Goal: Information Seeking & Learning: Learn about a topic

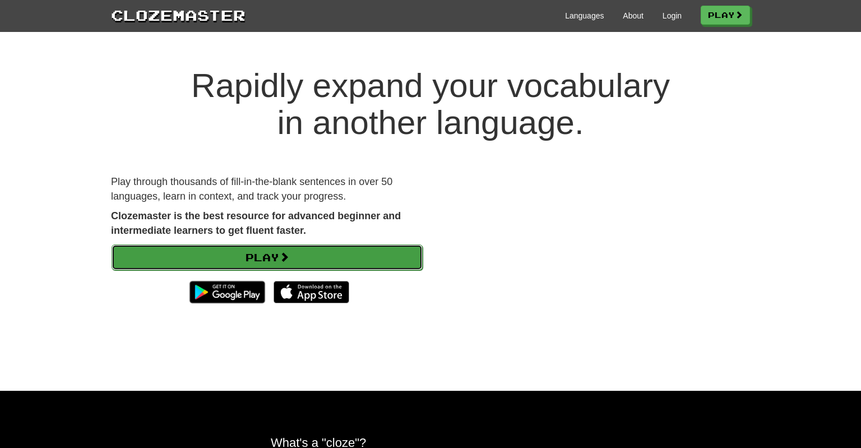
click at [269, 254] on link "Play" at bounding box center [267, 257] width 311 height 26
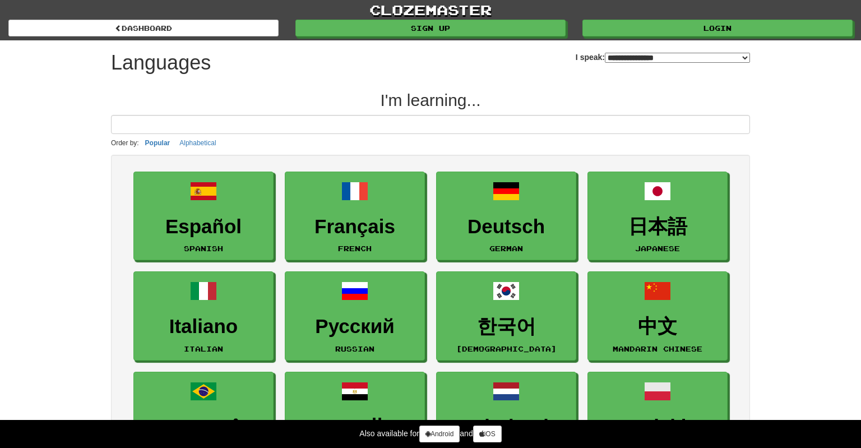
select select "*******"
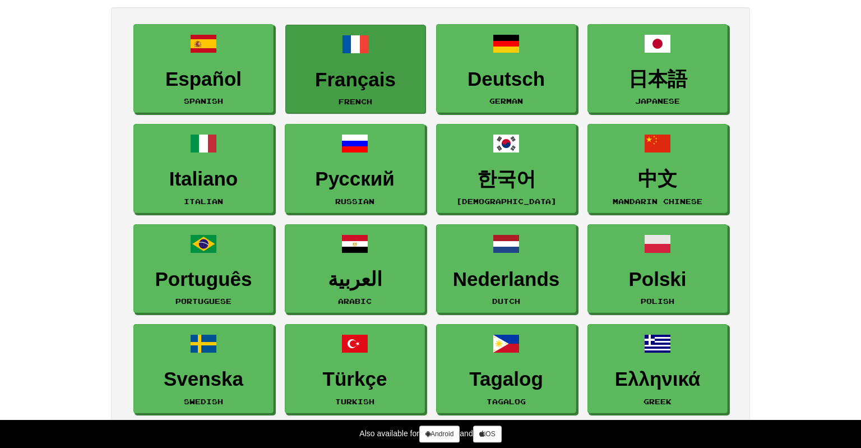
scroll to position [149, 0]
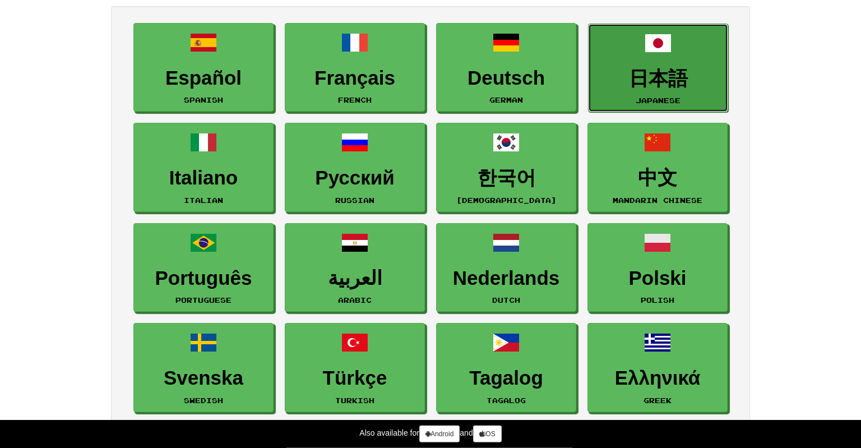
click at [667, 56] on span at bounding box center [658, 43] width 27 height 27
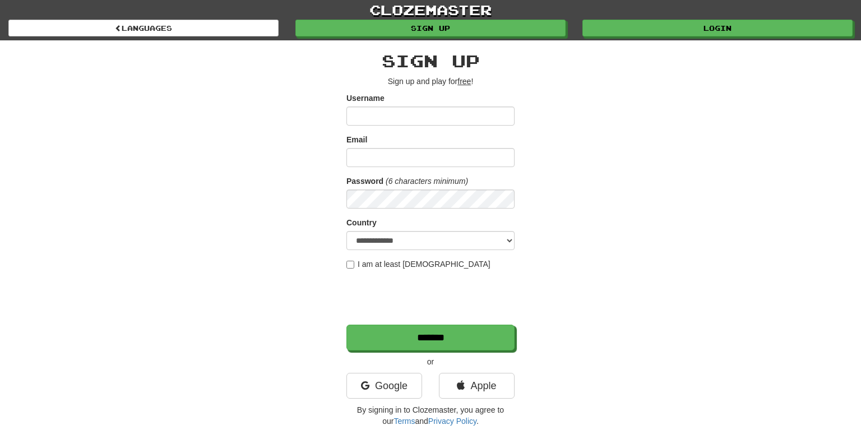
click at [377, 113] on input "Username" at bounding box center [431, 116] width 168 height 19
click at [370, 113] on input "Username" at bounding box center [431, 116] width 168 height 19
type input "**********"
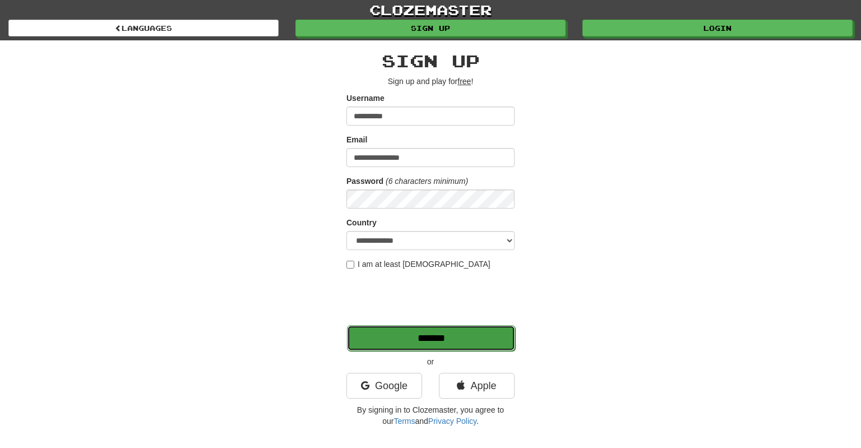
click at [438, 338] on input "*******" at bounding box center [431, 338] width 168 height 26
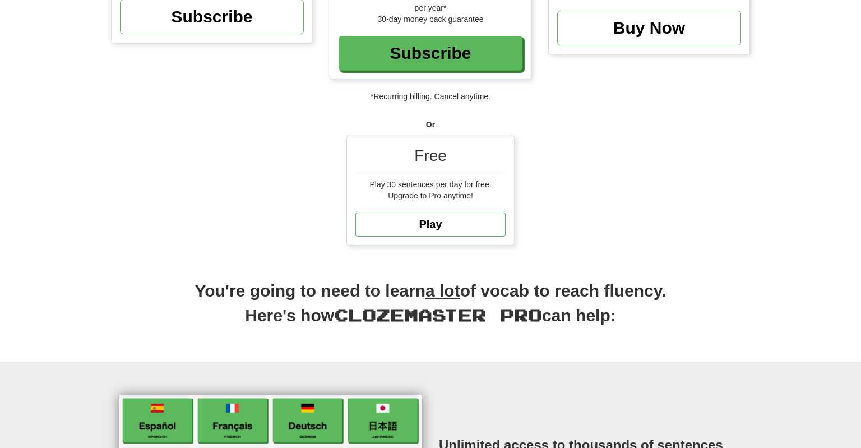
scroll to position [232, 0]
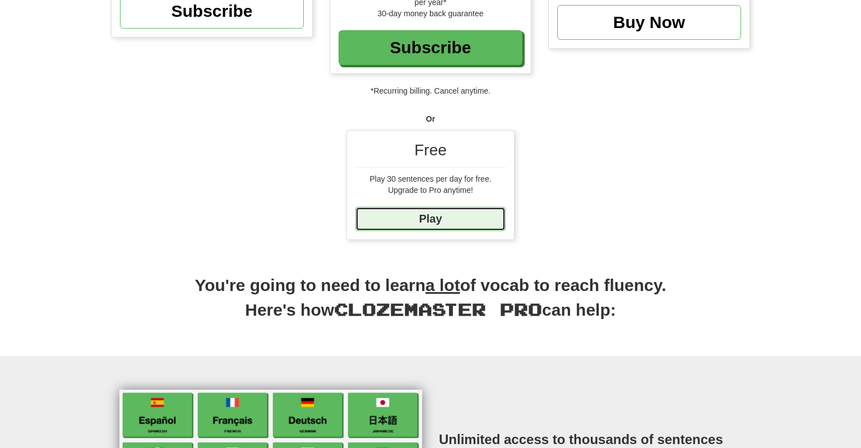
click at [441, 218] on link "Play" at bounding box center [431, 219] width 150 height 24
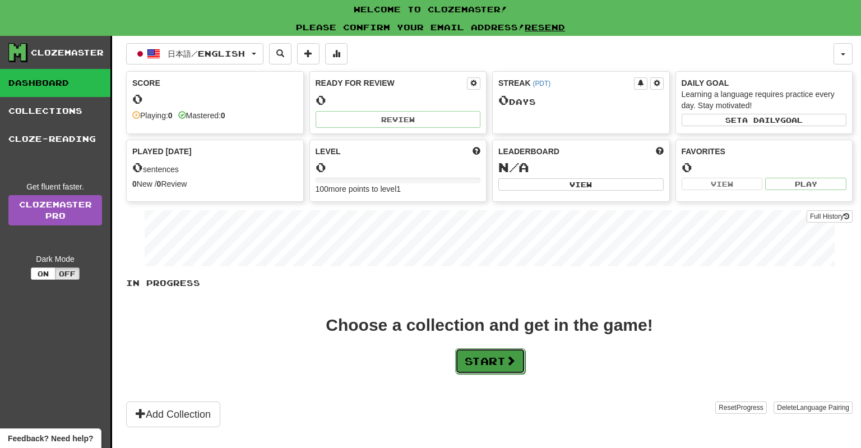
click at [492, 362] on button "Start" at bounding box center [490, 361] width 70 height 26
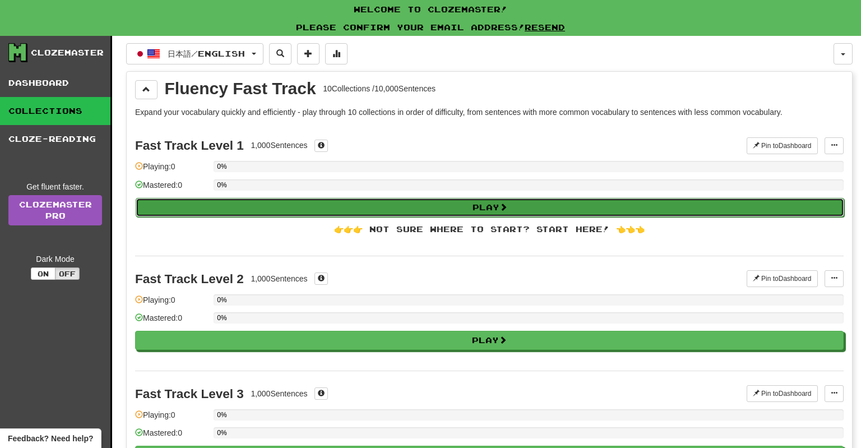
click at [495, 207] on button "Play" at bounding box center [490, 207] width 709 height 19
select select "**"
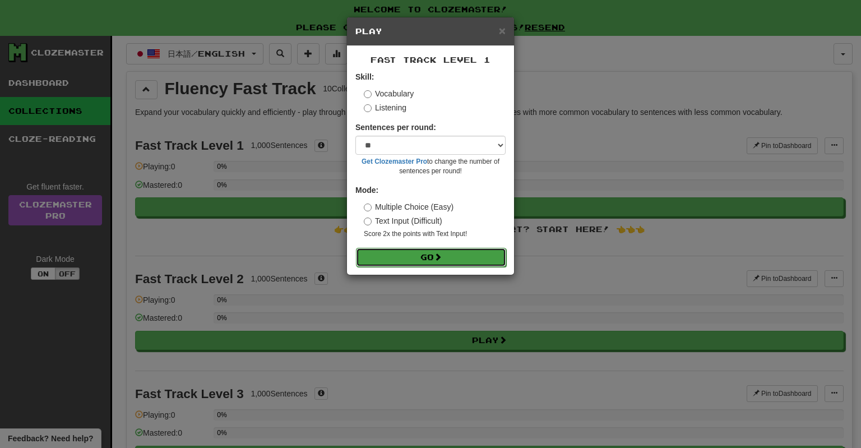
click at [442, 261] on span at bounding box center [438, 257] width 8 height 8
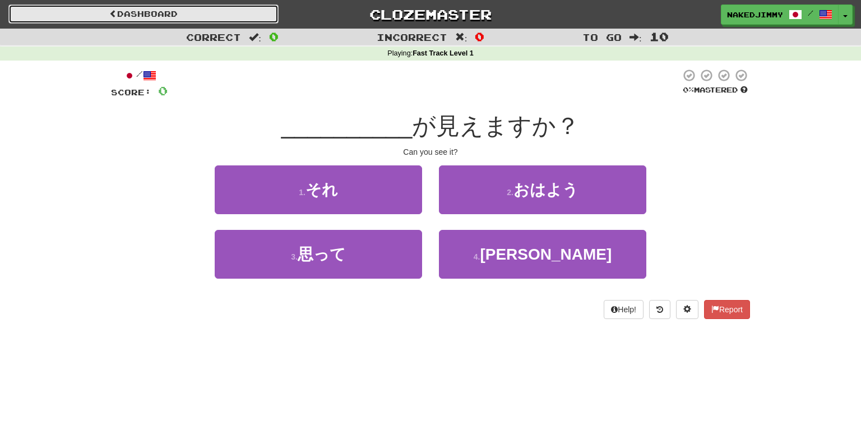
click at [118, 10] on link "Dashboard" at bounding box center [143, 13] width 270 height 19
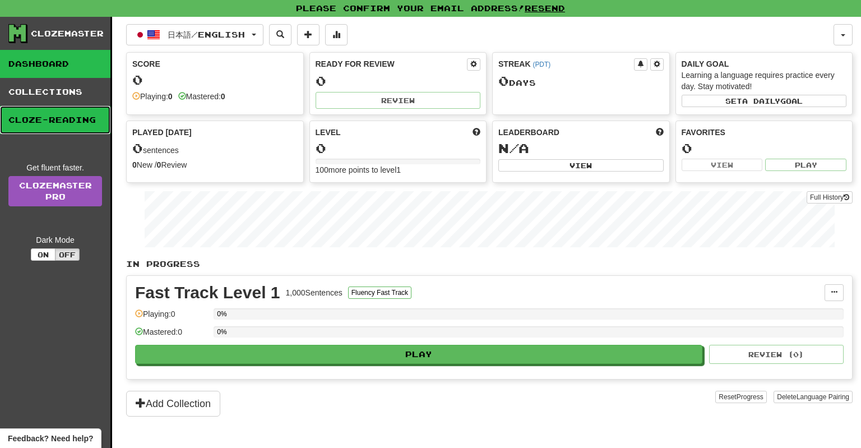
click at [80, 119] on link "Cloze-Reading" at bounding box center [55, 120] width 110 height 28
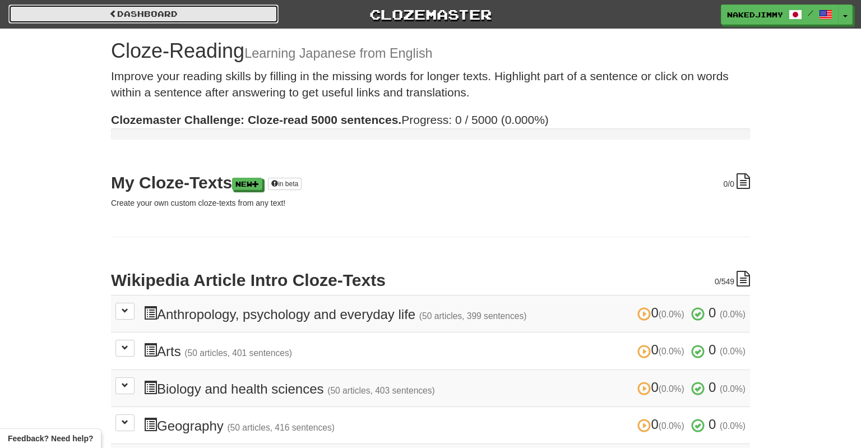
click at [118, 12] on link "Dashboard" at bounding box center [143, 13] width 270 height 19
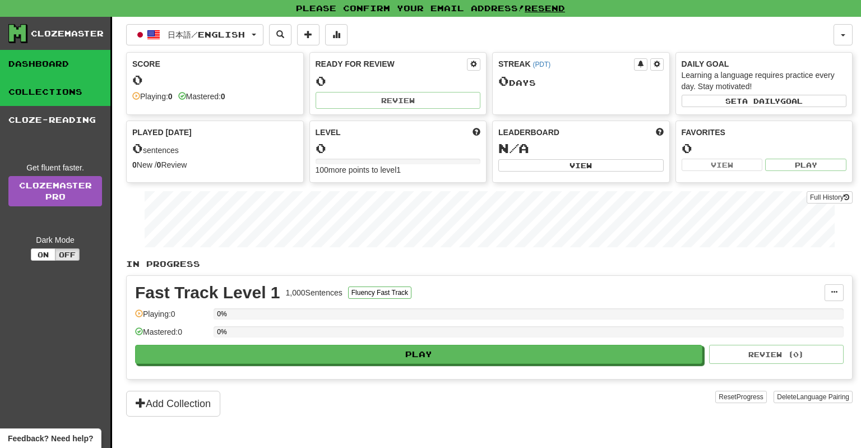
click at [53, 83] on link "Collections" at bounding box center [55, 92] width 110 height 28
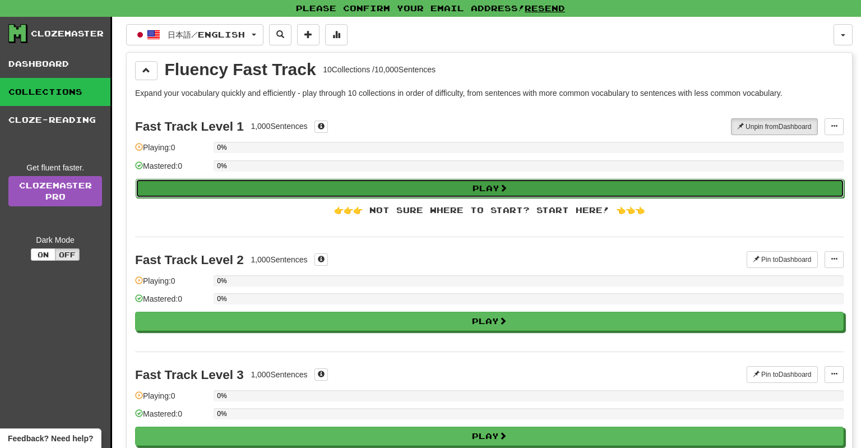
click at [462, 190] on button "Play" at bounding box center [490, 188] width 709 height 19
select select "**"
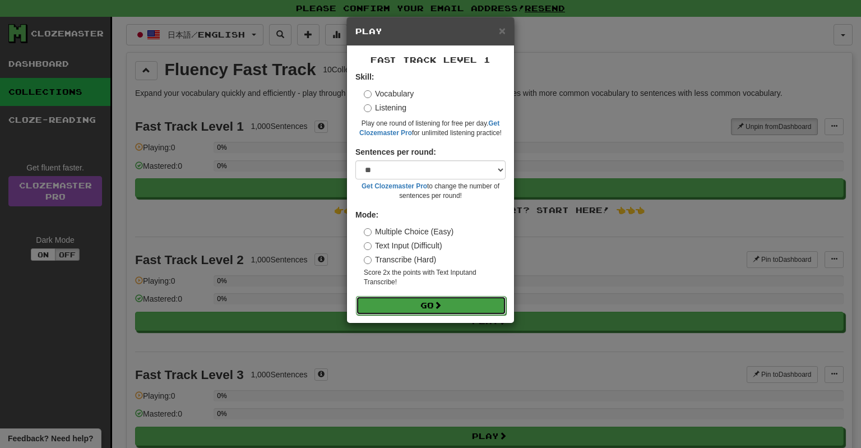
click at [443, 311] on button "Go" at bounding box center [431, 305] width 150 height 19
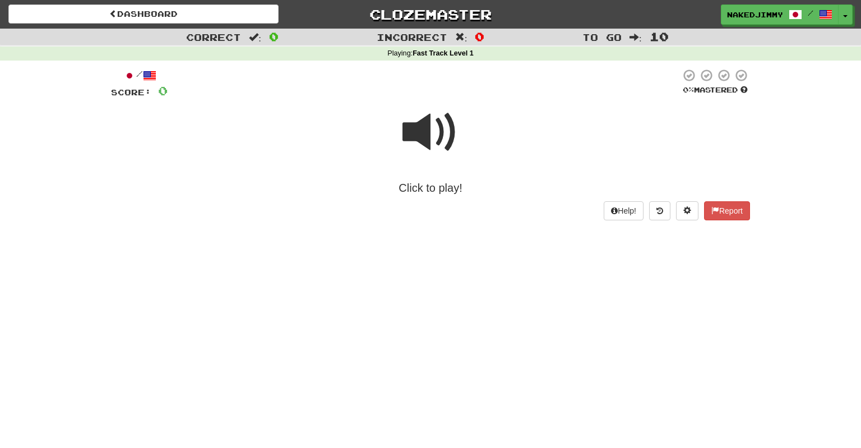
click at [444, 192] on div "Click to play!" at bounding box center [430, 188] width 639 height 16
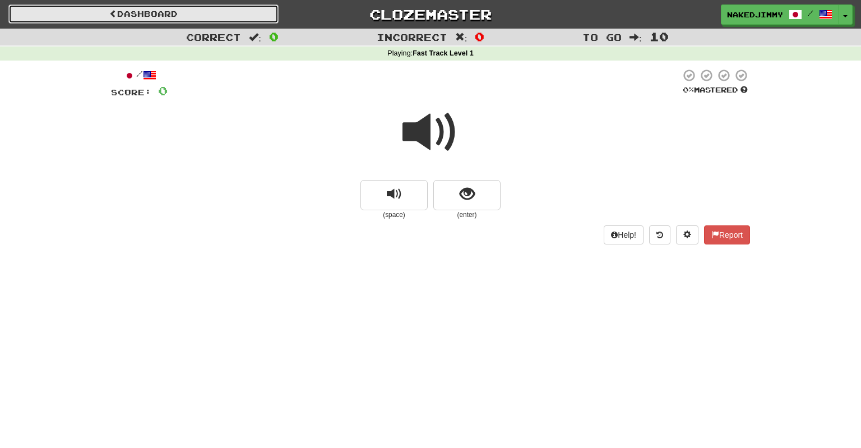
click at [104, 12] on link "Dashboard" at bounding box center [143, 13] width 270 height 19
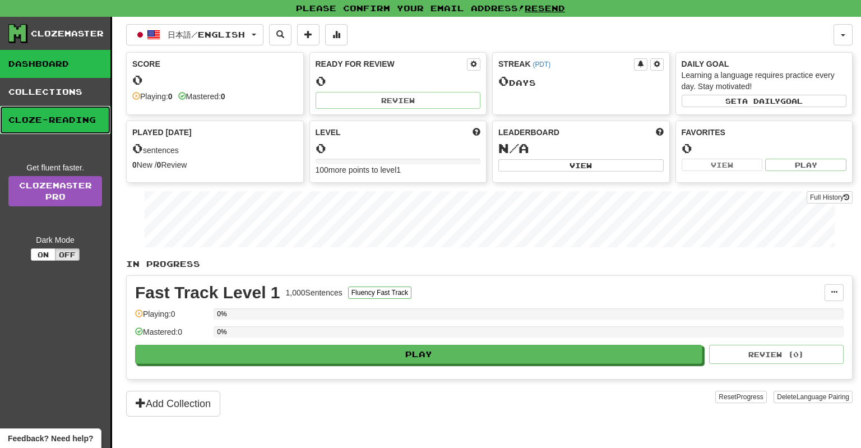
click at [53, 117] on link "Cloze-Reading" at bounding box center [55, 120] width 110 height 28
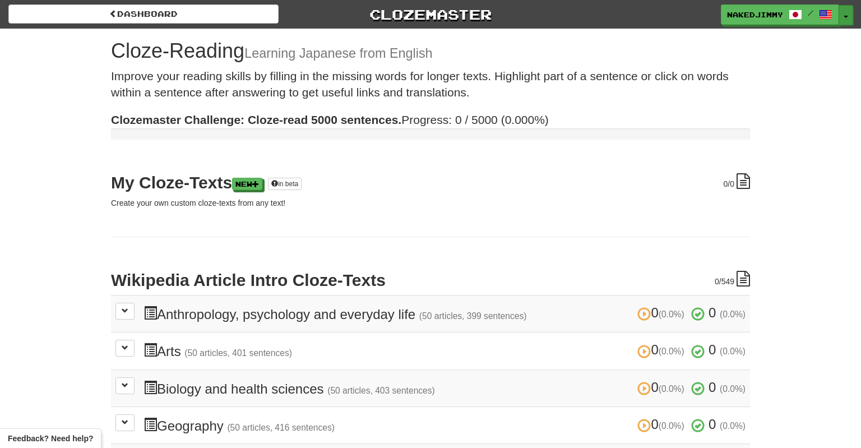
click at [842, 15] on button "Toggle Dropdown" at bounding box center [846, 15] width 15 height 20
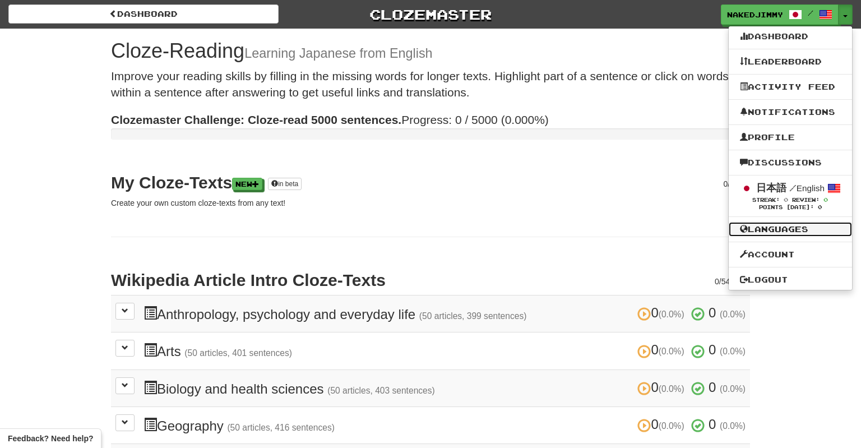
click at [788, 229] on link "Languages" at bounding box center [790, 229] width 123 height 15
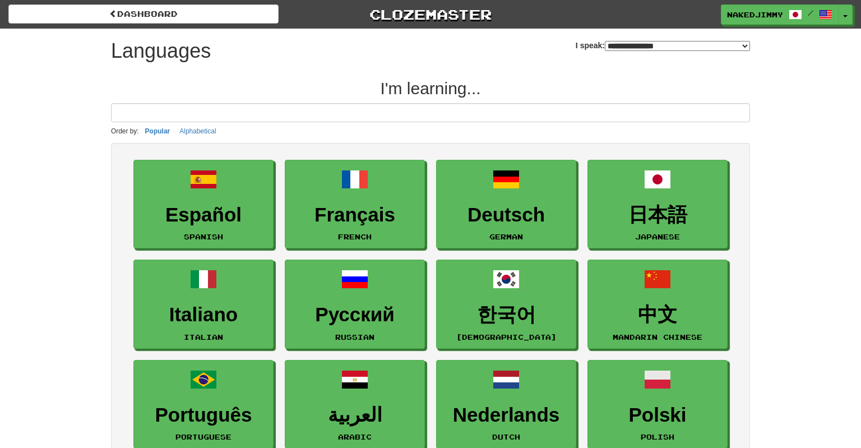
select select "*******"
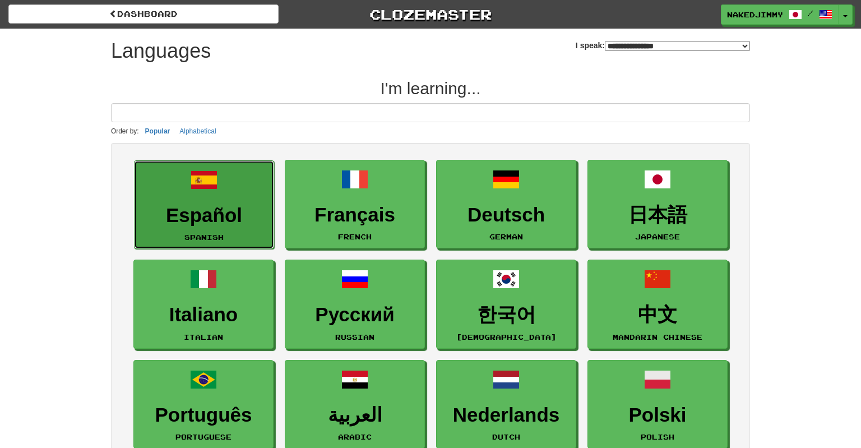
click at [206, 190] on span at bounding box center [204, 180] width 27 height 27
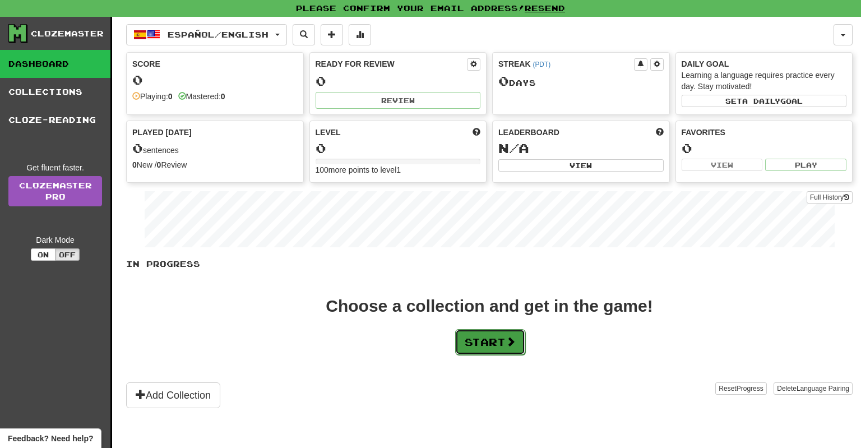
click at [495, 339] on button "Start" at bounding box center [490, 342] width 70 height 26
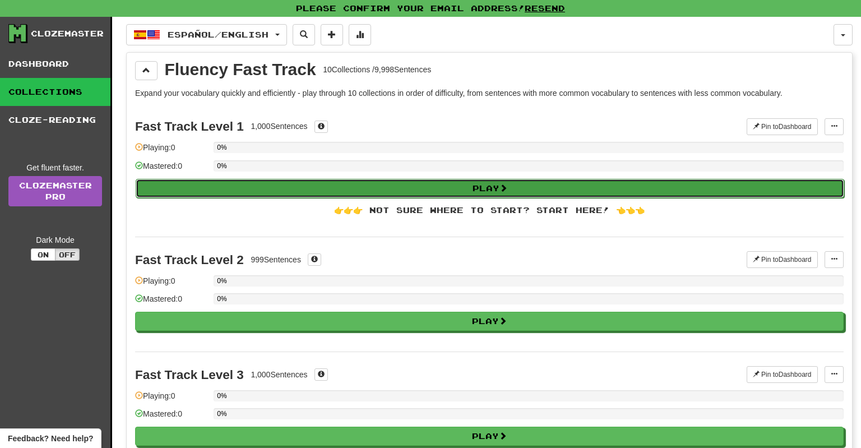
click at [439, 181] on button "Play" at bounding box center [490, 188] width 709 height 19
select select "**"
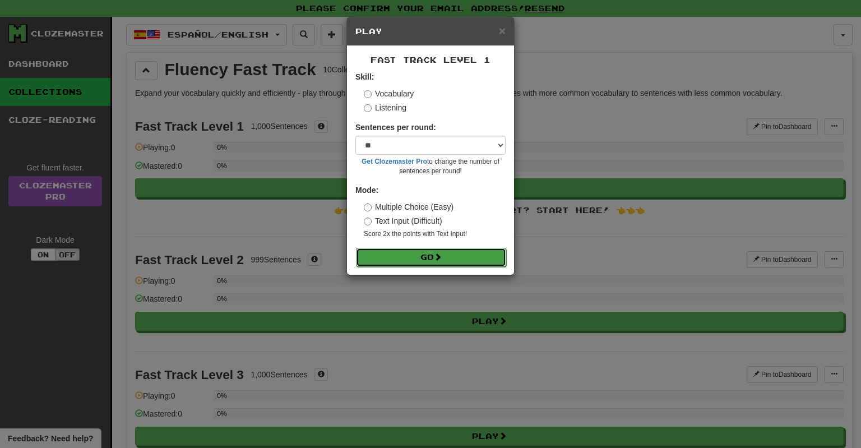
click at [440, 255] on span at bounding box center [438, 257] width 8 height 8
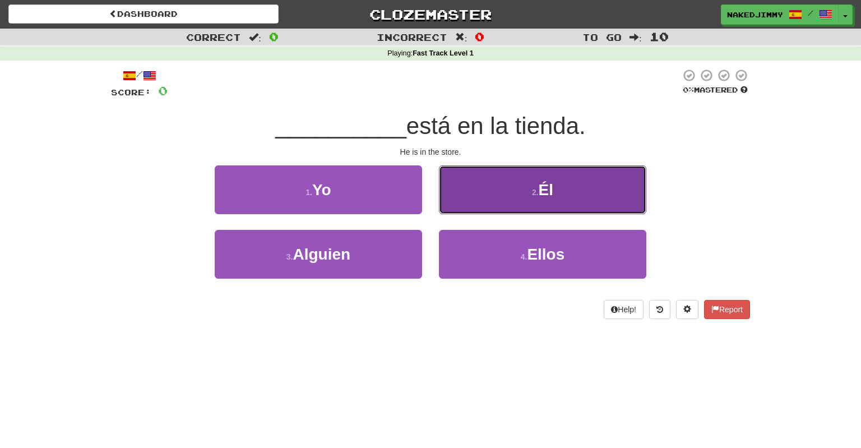
click at [557, 201] on button "2 . Él" at bounding box center [542, 189] width 207 height 49
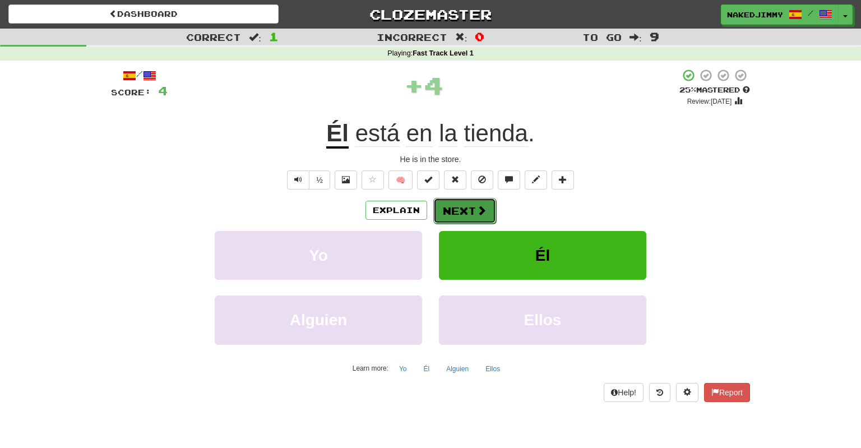
click at [468, 205] on button "Next" at bounding box center [464, 211] width 63 height 26
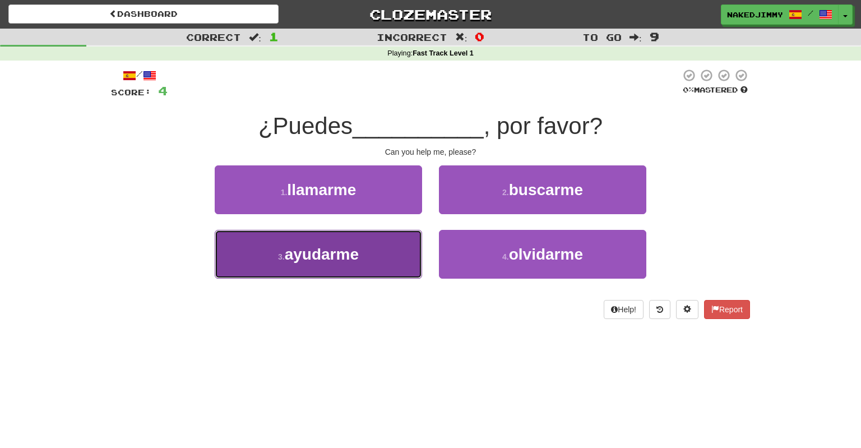
click at [335, 252] on span "ayudarme" at bounding box center [322, 254] width 74 height 17
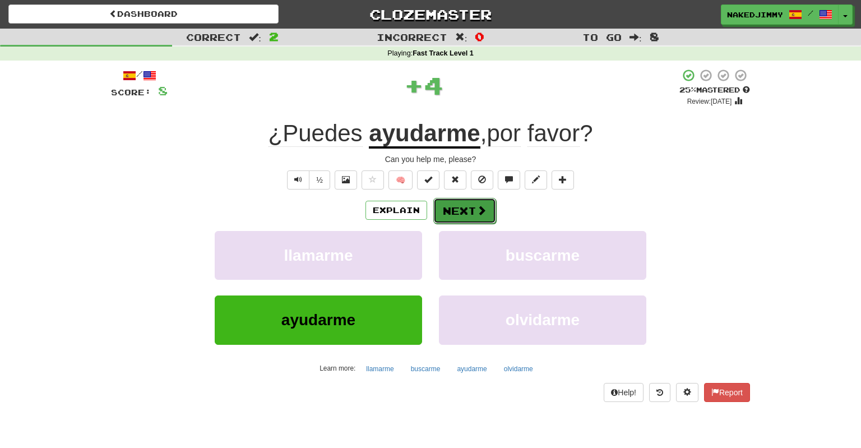
click at [468, 216] on button "Next" at bounding box center [464, 211] width 63 height 26
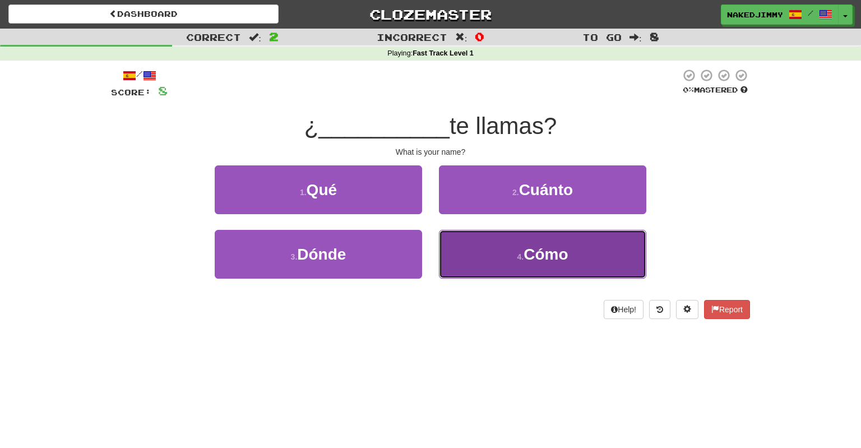
click at [546, 252] on span "Cómo" at bounding box center [546, 254] width 44 height 17
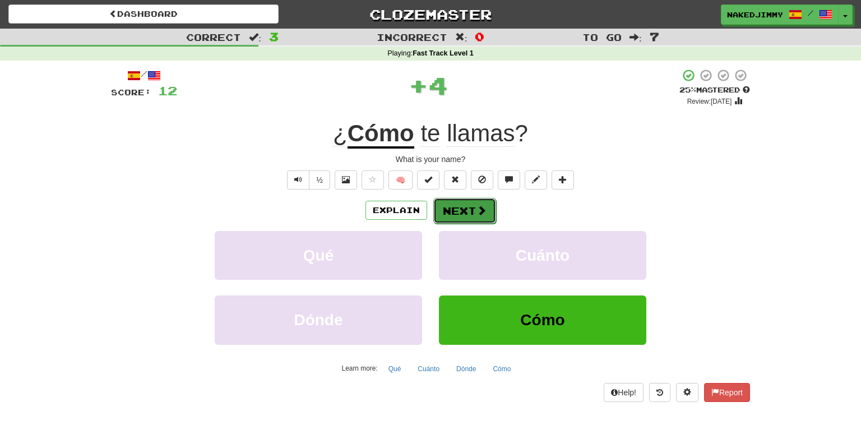
click at [469, 208] on button "Next" at bounding box center [464, 211] width 63 height 26
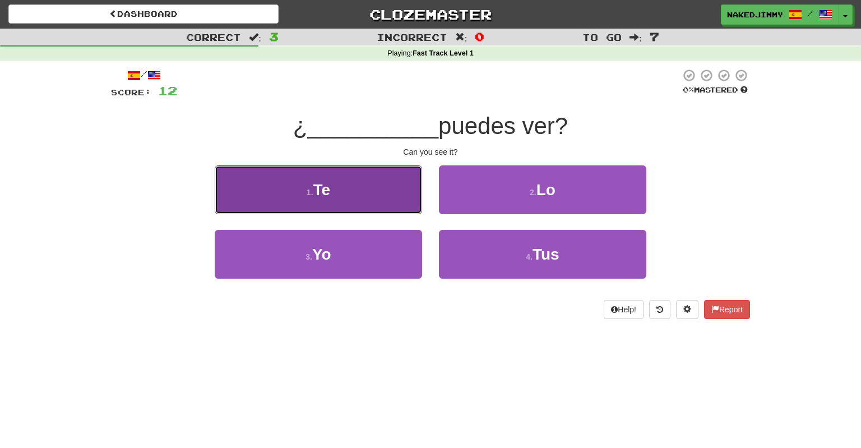
click at [330, 185] on span "Te" at bounding box center [321, 189] width 17 height 17
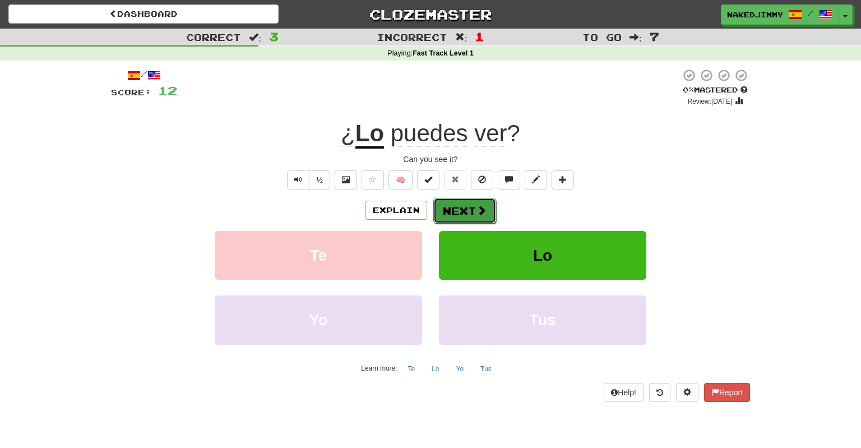
click at [479, 208] on span at bounding box center [482, 210] width 10 height 10
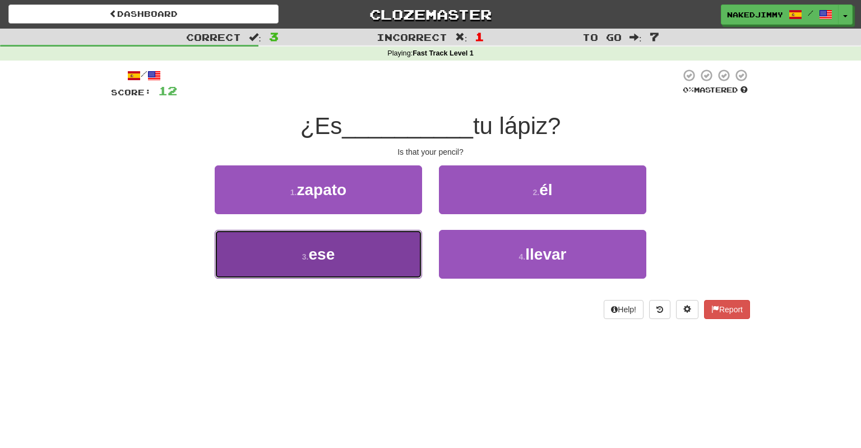
click at [344, 255] on button "3 . ese" at bounding box center [318, 254] width 207 height 49
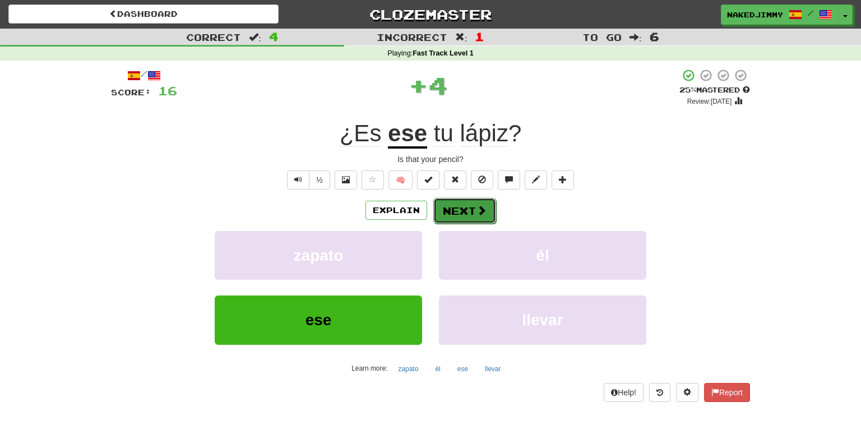
click at [469, 209] on button "Next" at bounding box center [464, 211] width 63 height 26
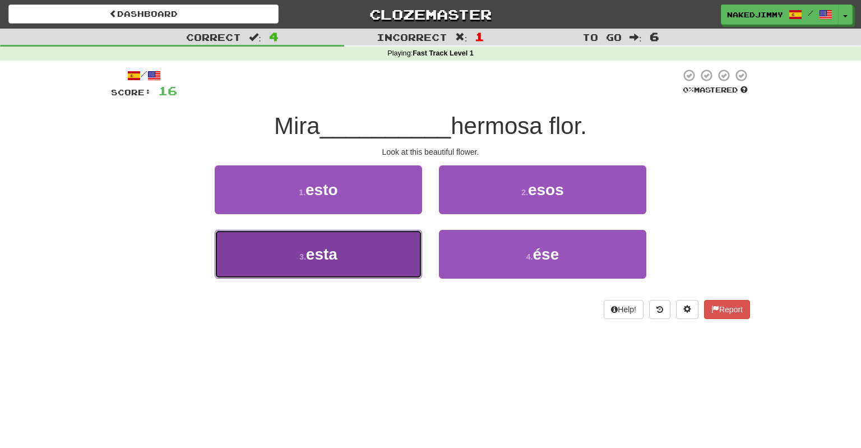
click at [339, 242] on button "3 . esta" at bounding box center [318, 254] width 207 height 49
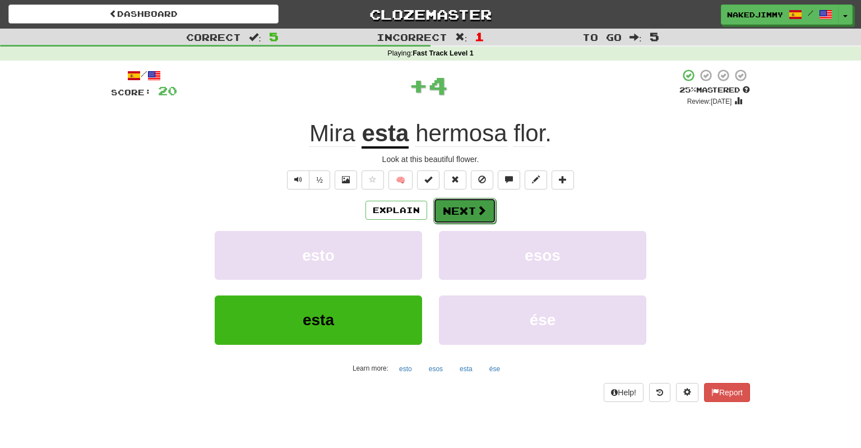
click at [477, 203] on button "Next" at bounding box center [464, 211] width 63 height 26
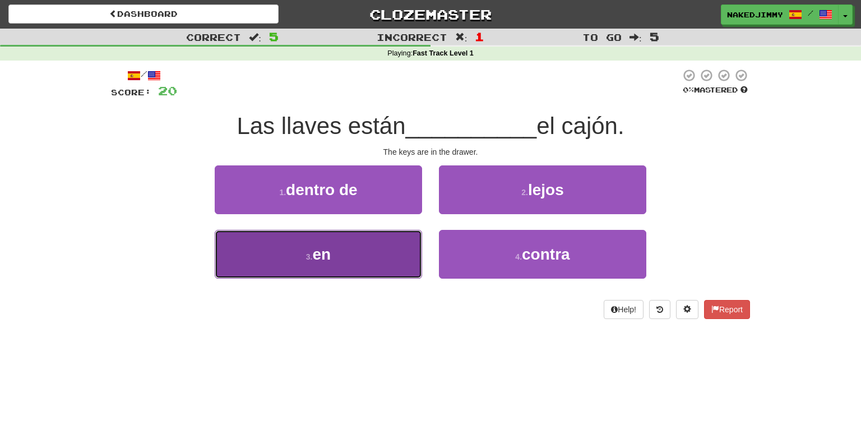
click at [344, 254] on button "3 . en" at bounding box center [318, 254] width 207 height 49
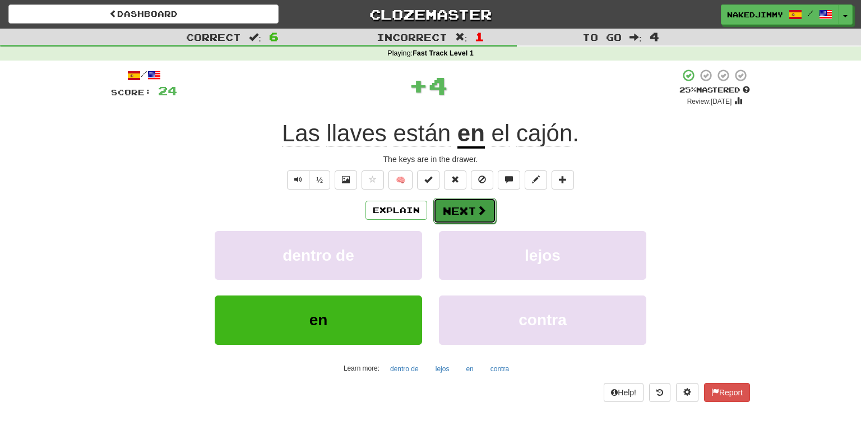
click at [472, 208] on button "Next" at bounding box center [464, 211] width 63 height 26
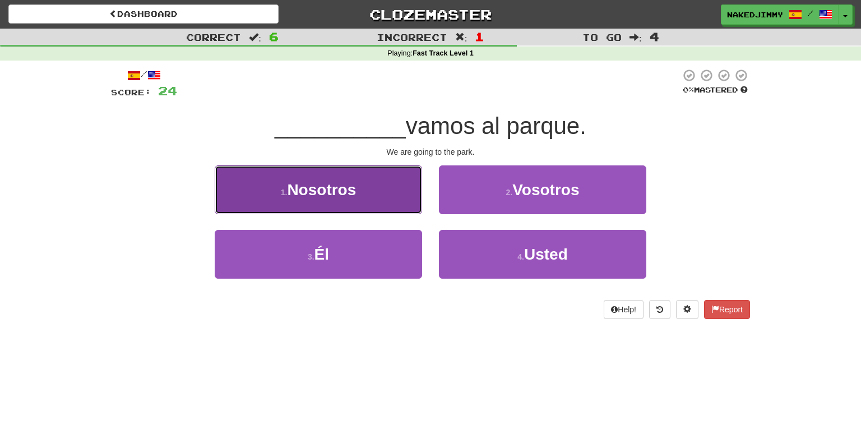
click at [337, 196] on span "Nosotros" at bounding box center [321, 189] width 69 height 17
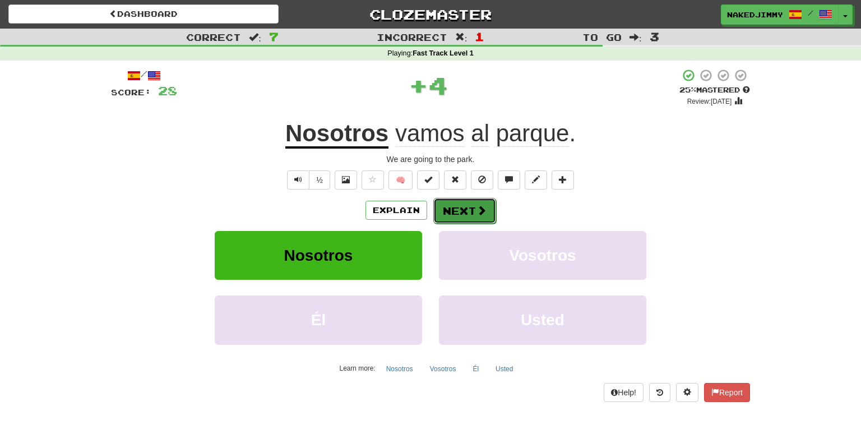
click at [483, 203] on button "Next" at bounding box center [464, 211] width 63 height 26
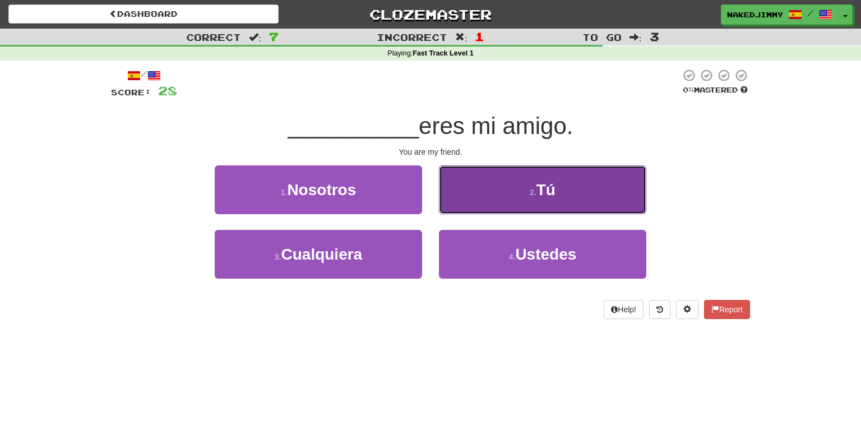
click at [516, 204] on button "2 . Tú" at bounding box center [542, 189] width 207 height 49
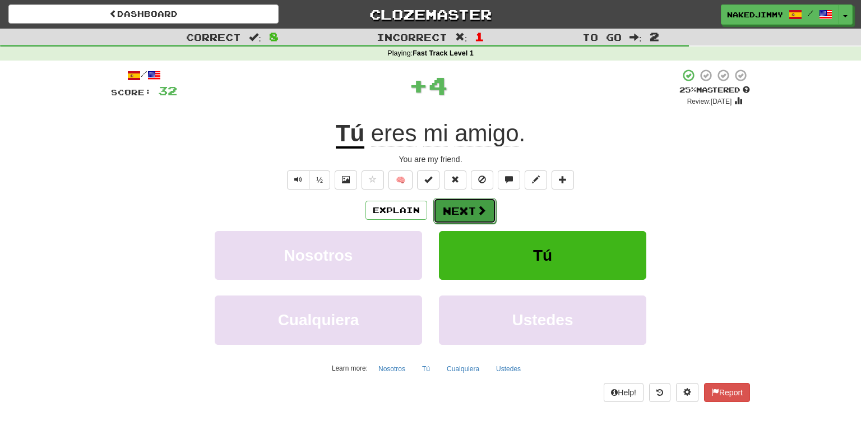
click at [466, 207] on button "Next" at bounding box center [464, 211] width 63 height 26
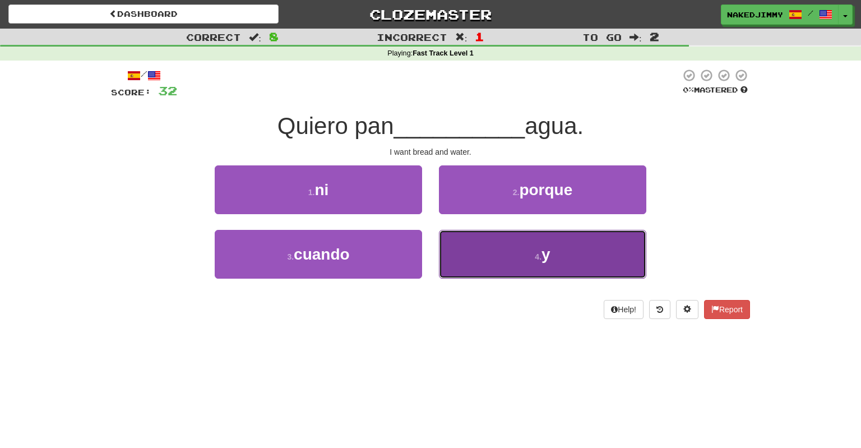
click at [482, 249] on button "4 . y" at bounding box center [542, 254] width 207 height 49
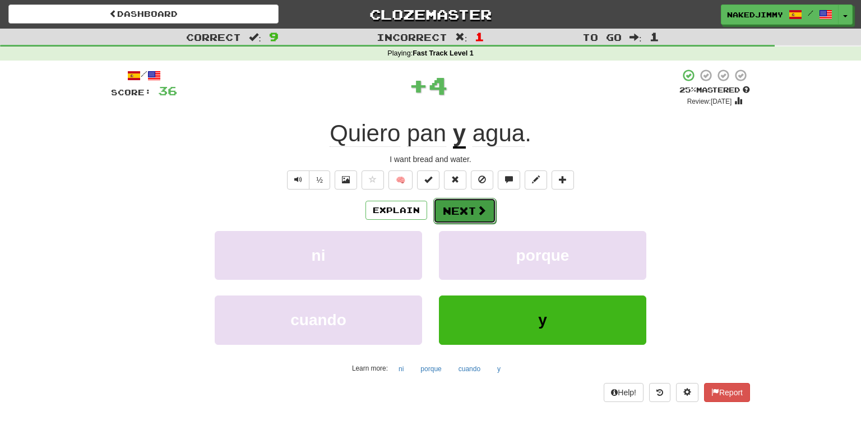
click at [459, 210] on button "Next" at bounding box center [464, 211] width 63 height 26
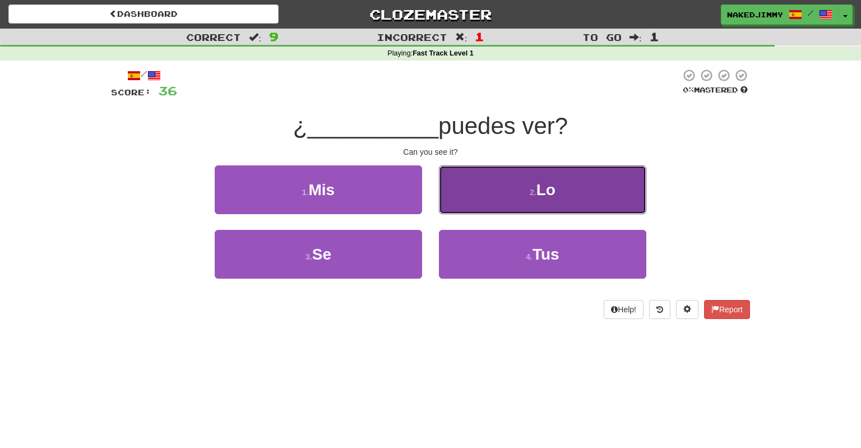
click at [550, 189] on span "Lo" at bounding box center [546, 189] width 19 height 17
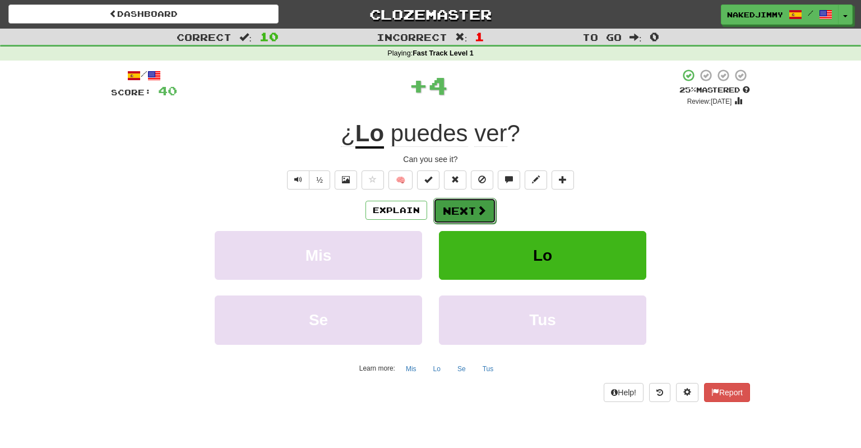
click at [480, 207] on span at bounding box center [482, 210] width 10 height 10
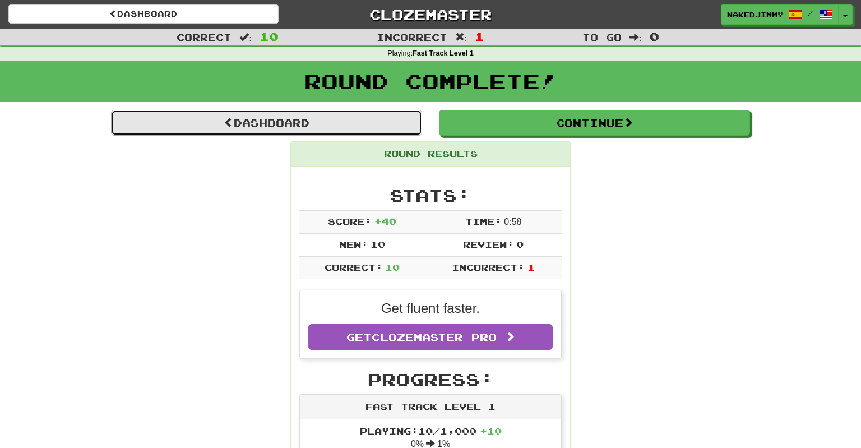
click at [224, 118] on span at bounding box center [229, 122] width 10 height 10
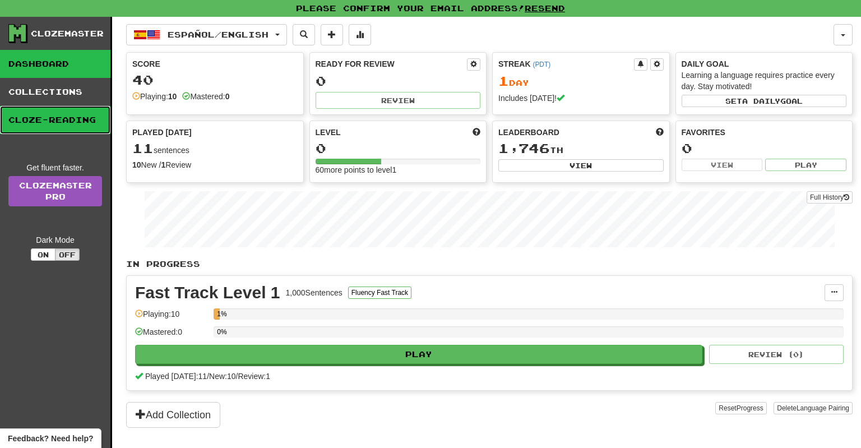
click at [57, 126] on link "Cloze-Reading" at bounding box center [55, 120] width 110 height 28
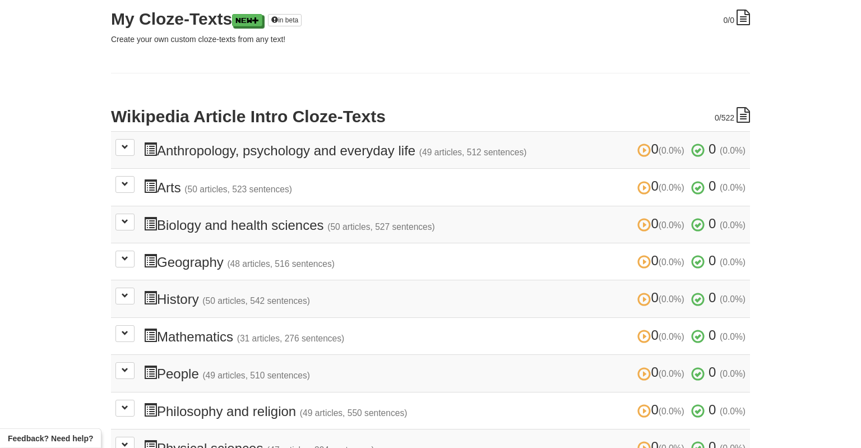
scroll to position [172, 0]
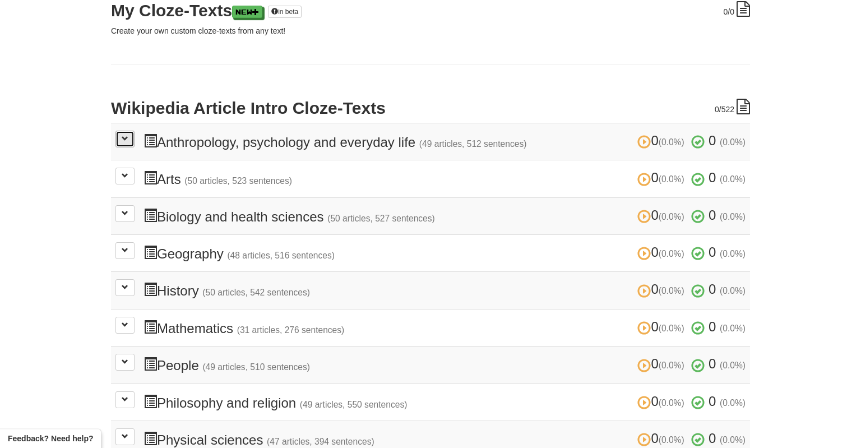
click at [128, 139] on span at bounding box center [125, 138] width 7 height 7
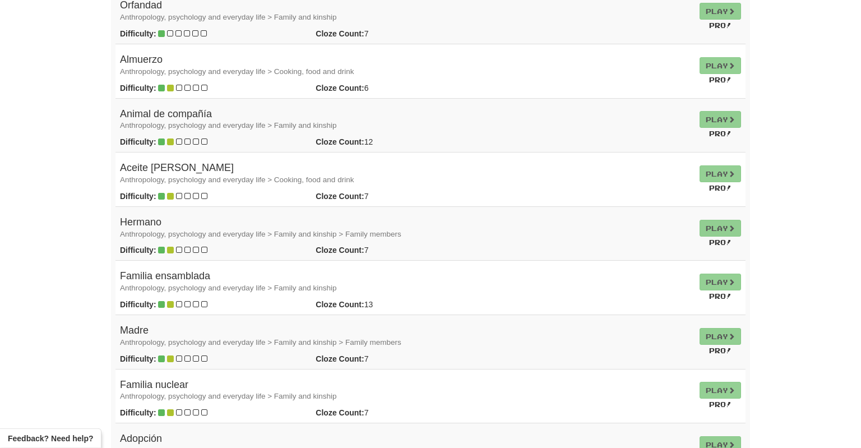
scroll to position [449, 0]
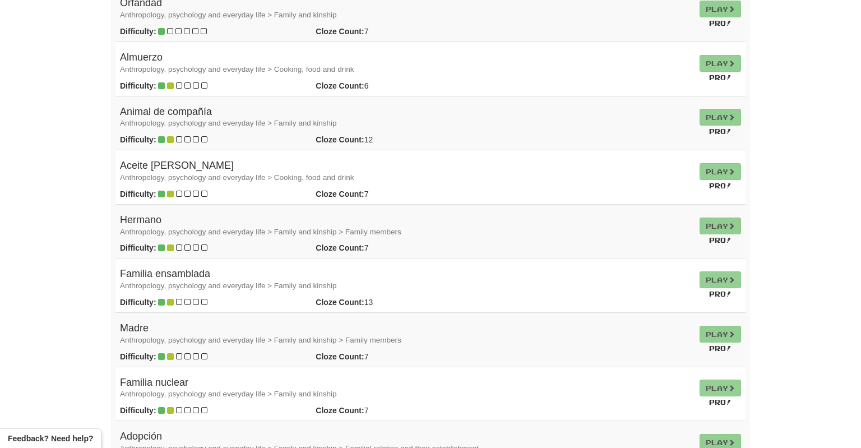
click at [723, 118] on td "Play Pro!" at bounding box center [720, 123] width 50 height 54
click at [203, 115] on h4 "Animal de compañía Anthropology, psychology and everyday life > Family and kins…" at bounding box center [405, 118] width 571 height 22
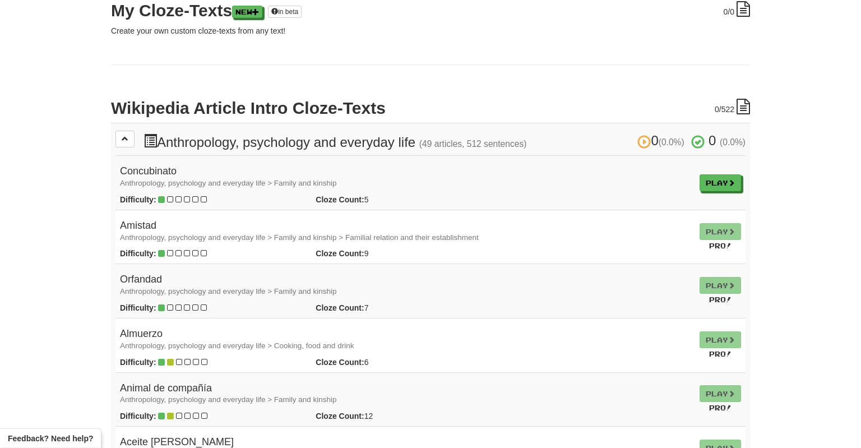
scroll to position [173, 0]
click at [721, 181] on link "Play" at bounding box center [720, 182] width 41 height 17
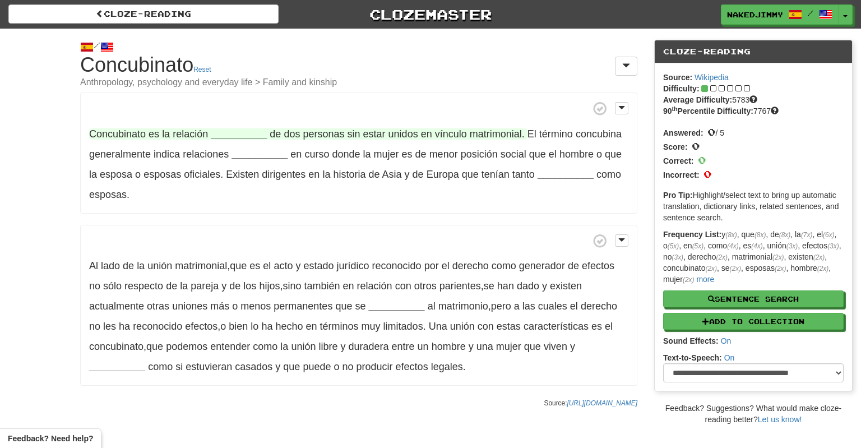
click at [225, 132] on strong "__________" at bounding box center [239, 133] width 56 height 11
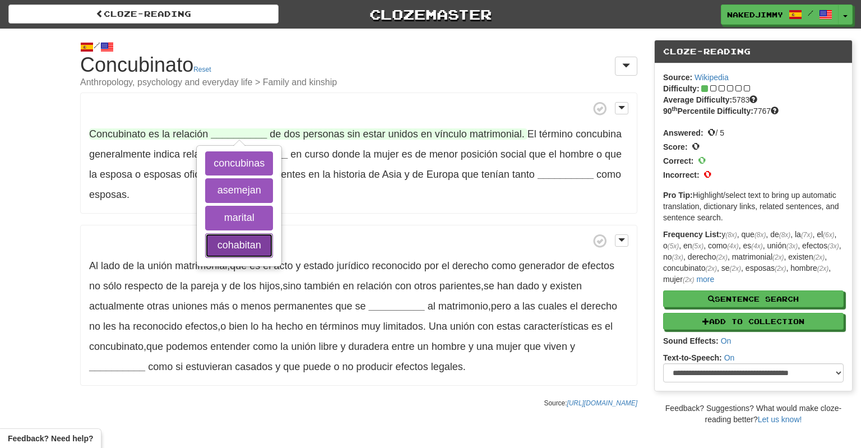
click at [247, 241] on button "cohabitan" at bounding box center [239, 245] width 68 height 25
click at [236, 164] on button "concubinas" at bounding box center [239, 163] width 68 height 25
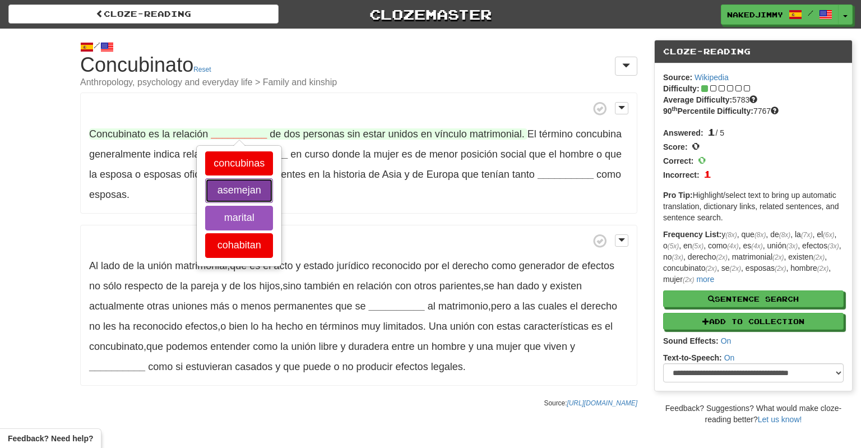
click at [236, 187] on button "asemejan" at bounding box center [239, 190] width 68 height 25
click at [238, 210] on button "marital" at bounding box center [239, 218] width 68 height 25
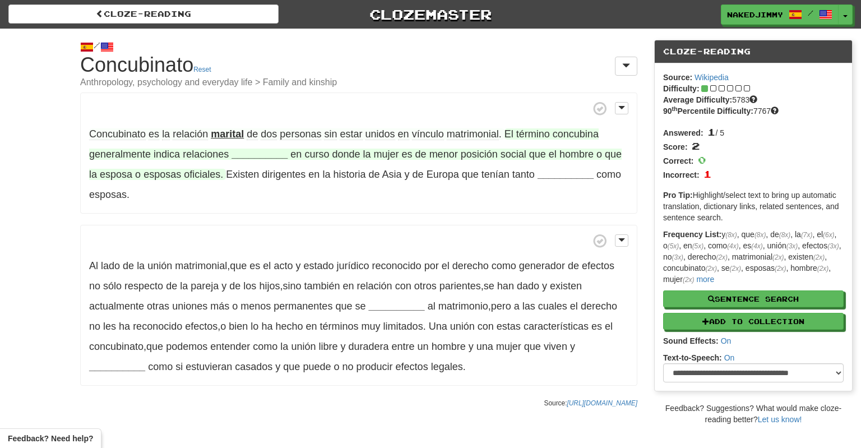
click at [271, 153] on strong "__________" at bounding box center [260, 154] width 56 height 11
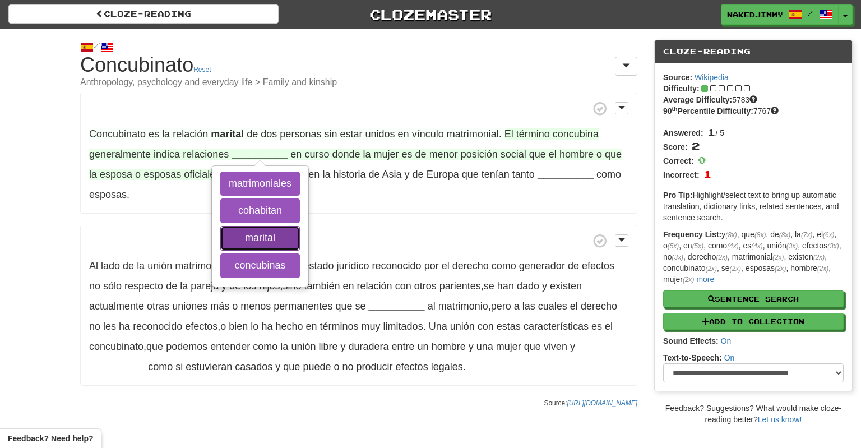
click at [265, 235] on button "marital" at bounding box center [260, 238] width 80 height 25
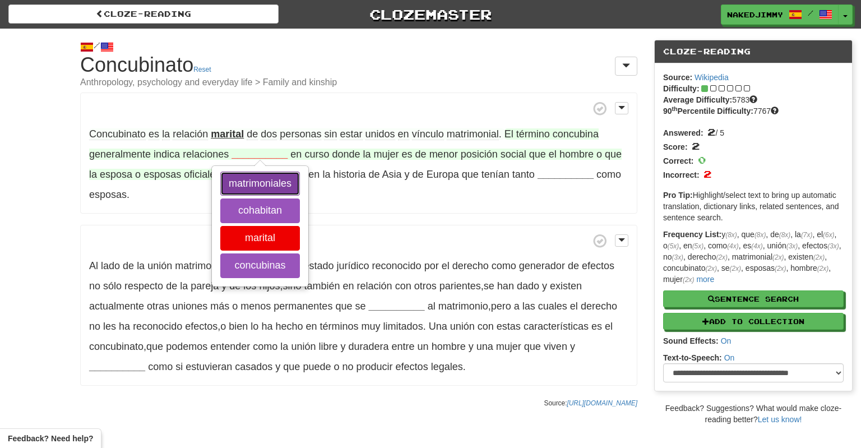
click at [268, 185] on button "matrimoniales" at bounding box center [260, 184] width 80 height 25
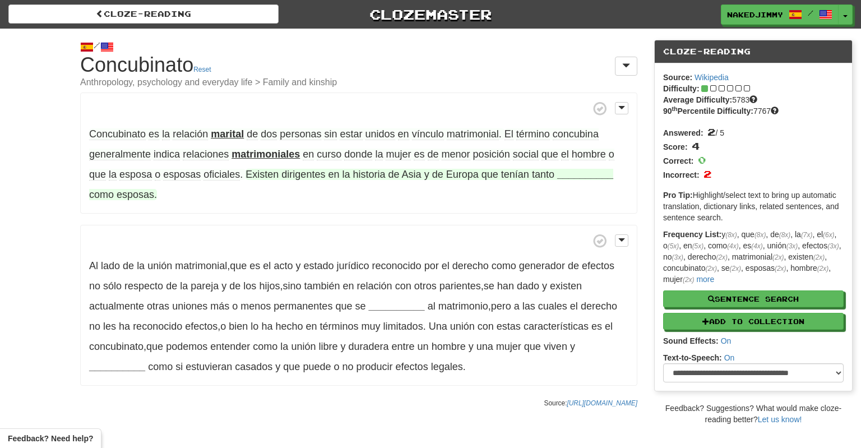
click at [587, 172] on strong "__________" at bounding box center [585, 174] width 56 height 11
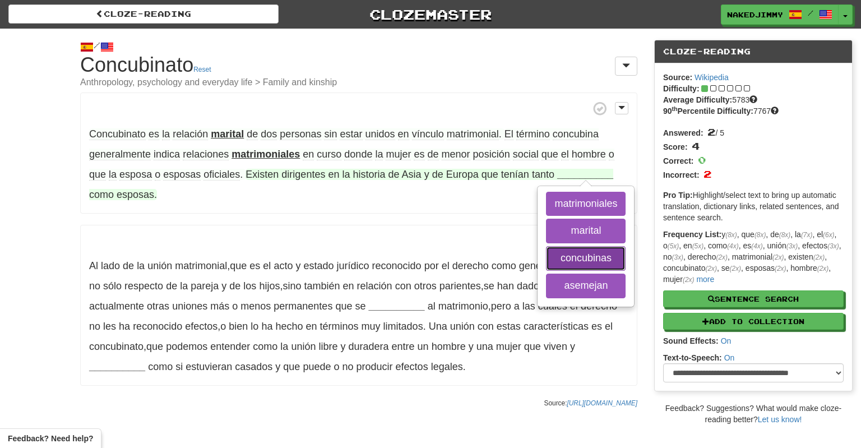
click at [603, 257] on button "concubinas" at bounding box center [586, 258] width 80 height 25
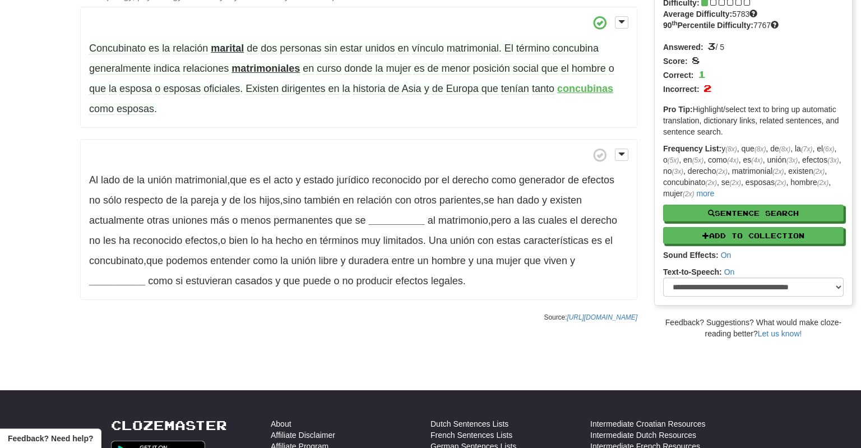
scroll to position [90, 0]
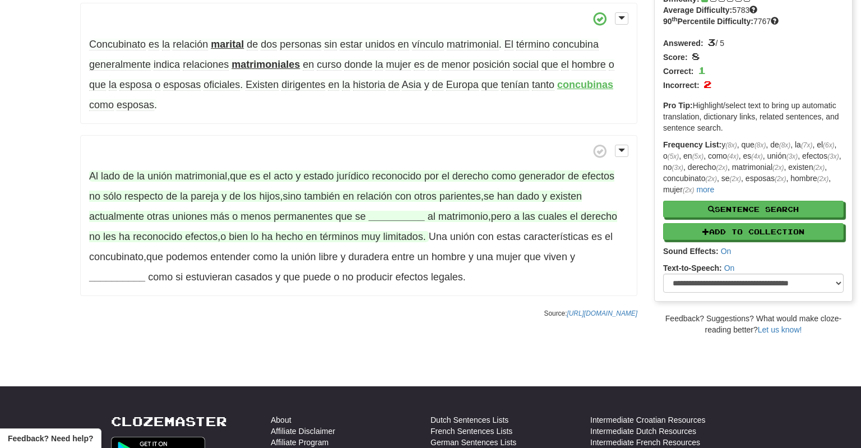
click at [395, 214] on strong "__________" at bounding box center [397, 216] width 56 height 11
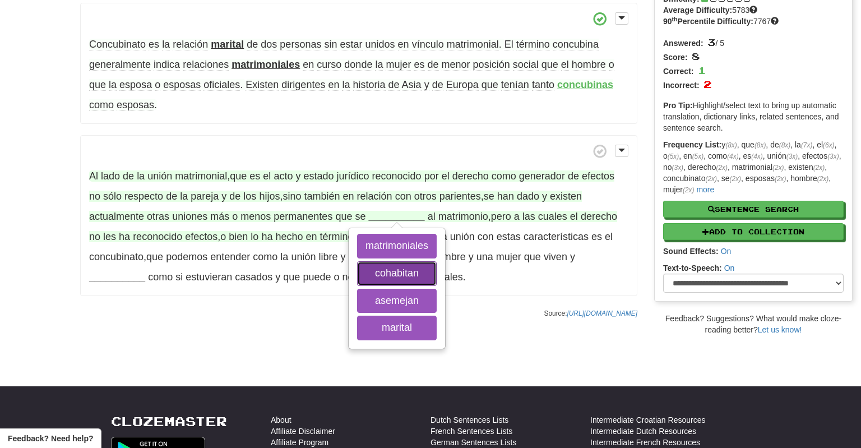
click at [406, 272] on button "cohabitan" at bounding box center [397, 273] width 80 height 25
click at [405, 298] on button "asemejan" at bounding box center [397, 301] width 80 height 25
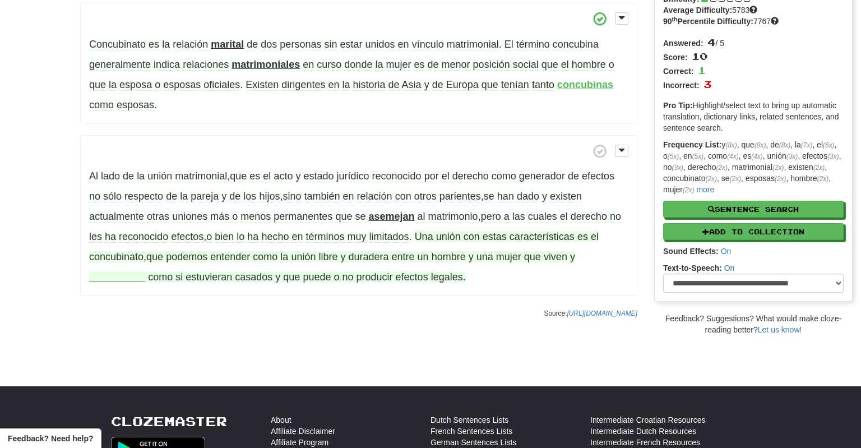
click at [112, 277] on strong "__________" at bounding box center [117, 276] width 56 height 11
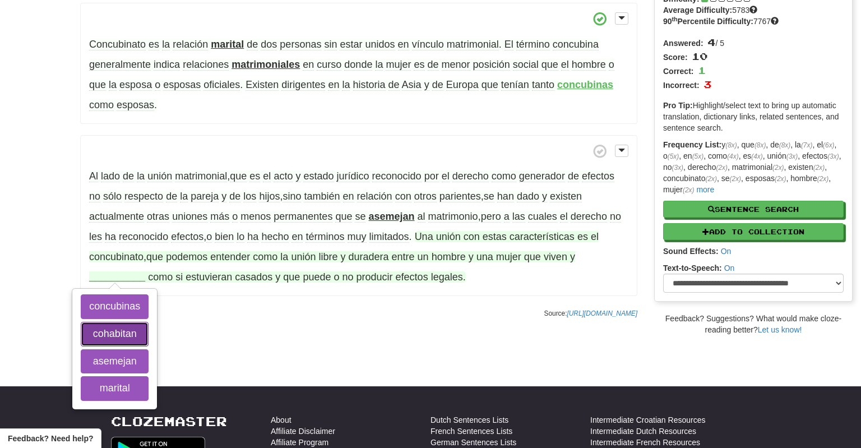
click at [116, 329] on button "cohabitan" at bounding box center [115, 334] width 68 height 25
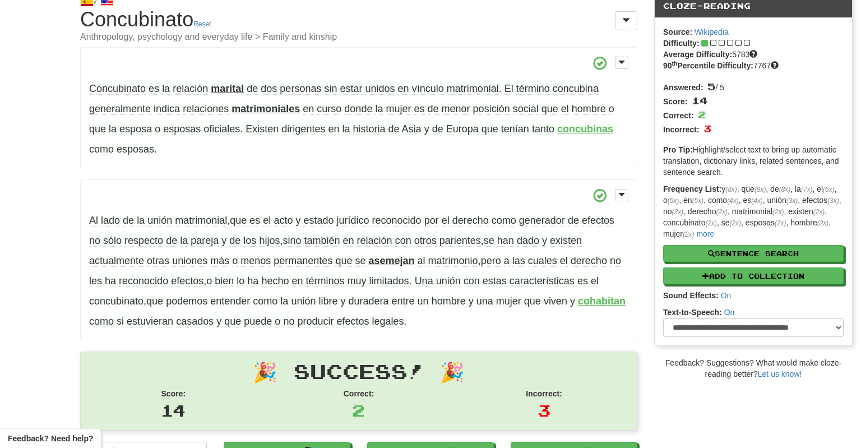
scroll to position [0, 0]
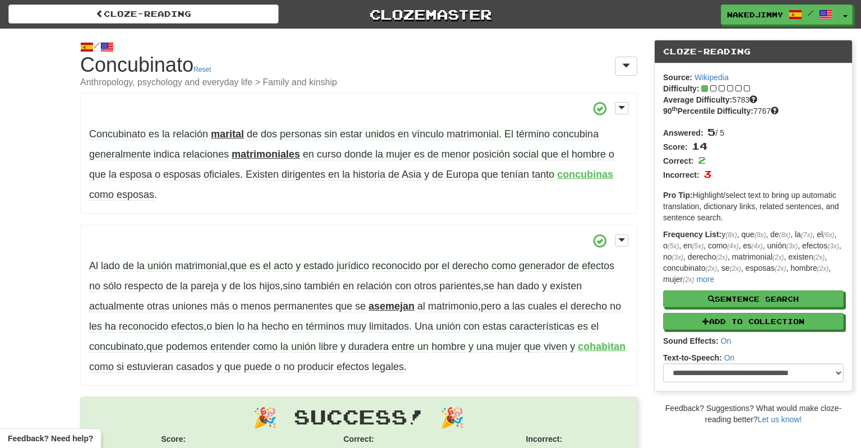
click at [127, 130] on span "Concubinato" at bounding box center [117, 134] width 57 height 12
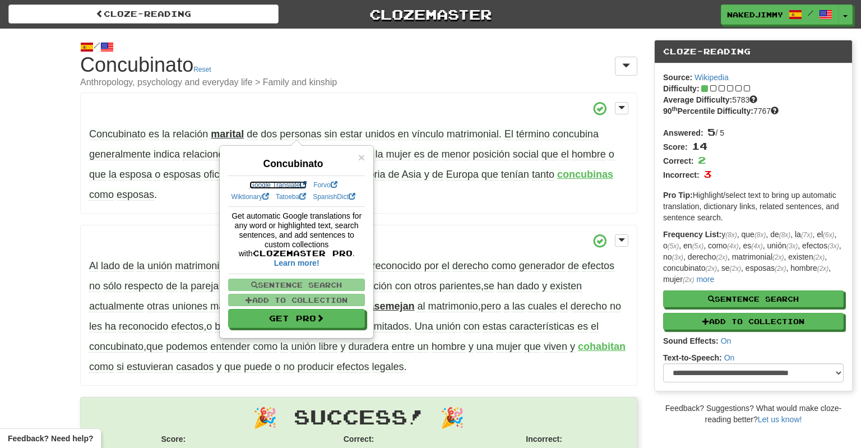
click at [284, 186] on link "Google Translate" at bounding box center [279, 185] width 58 height 8
click at [54, 206] on div "/ Cloze-Reading Concubinato Reset Anthropology, psychology and everyday life > …" at bounding box center [430, 279] width 861 height 500
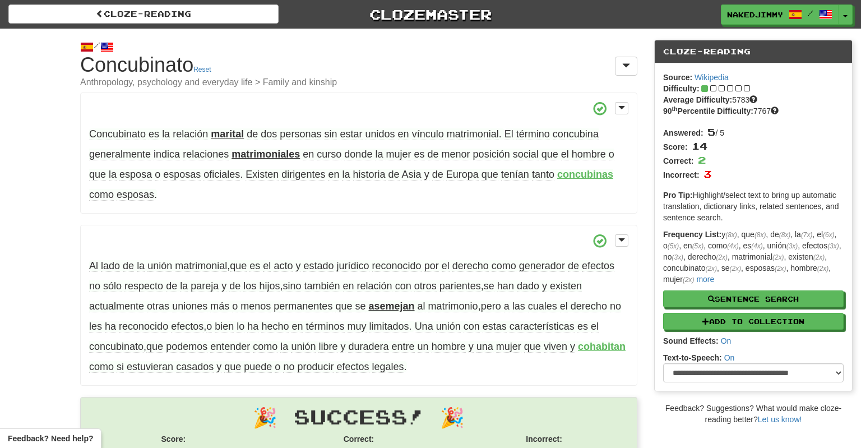
click at [227, 135] on strong "marital" at bounding box center [227, 133] width 33 height 11
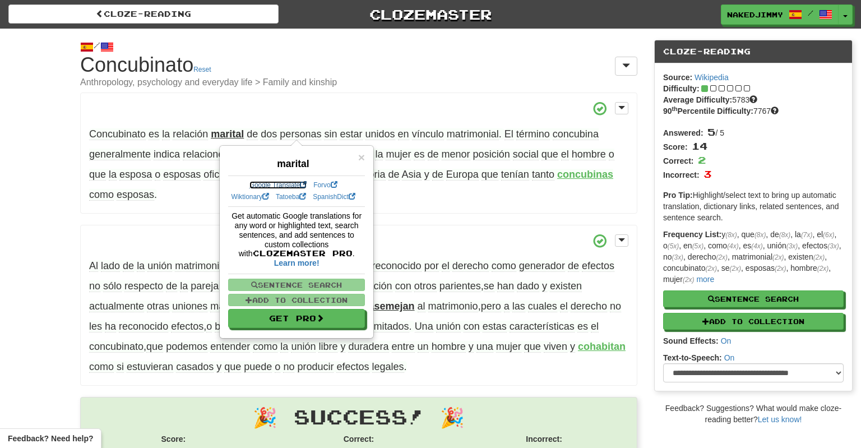
click at [282, 184] on link "Google Translate" at bounding box center [279, 185] width 58 height 8
click at [362, 155] on span "×" at bounding box center [361, 157] width 7 height 13
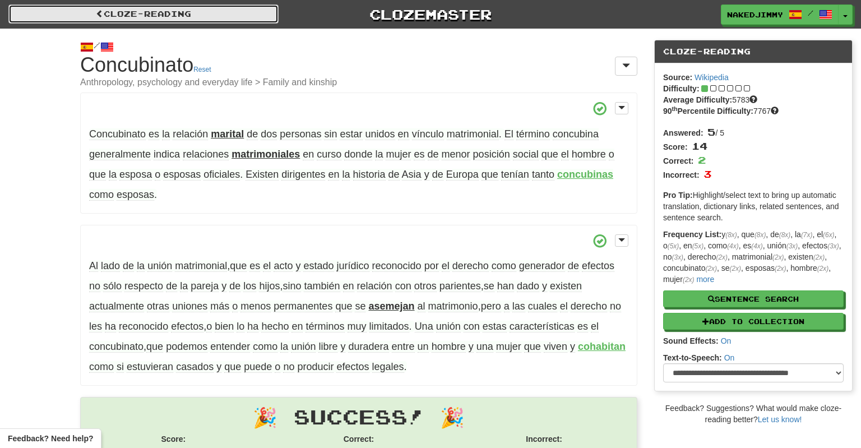
click at [110, 10] on link "Cloze-Reading" at bounding box center [143, 13] width 270 height 19
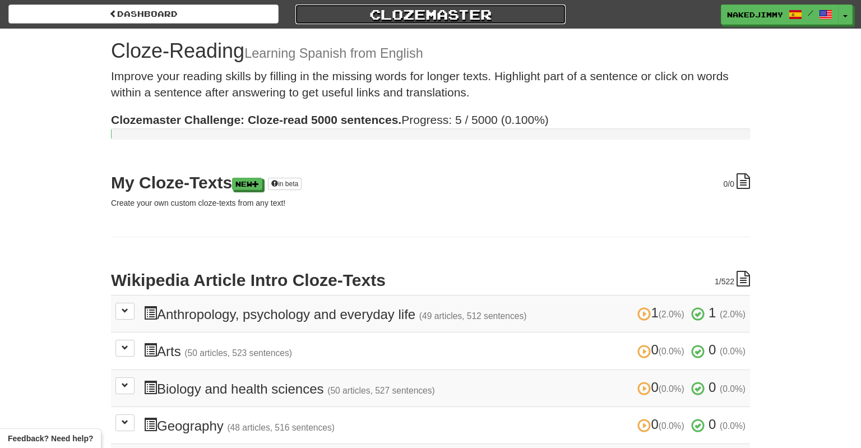
click at [445, 13] on link "Clozemaster" at bounding box center [431, 14] width 270 height 20
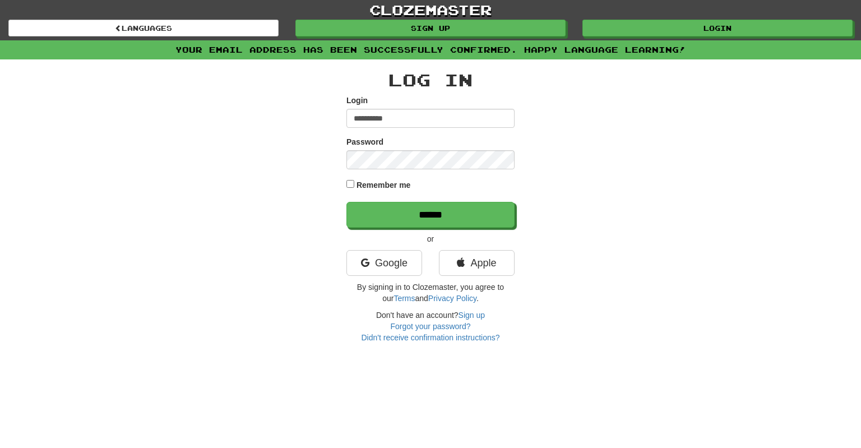
type input "**********"
